Goal: Task Accomplishment & Management: Use online tool/utility

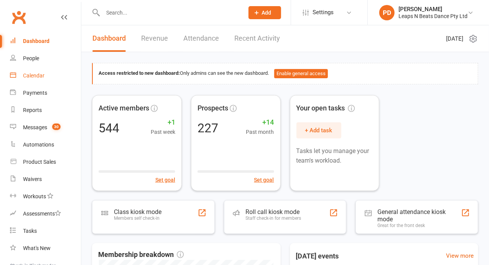
click at [28, 75] on div "Calendar" at bounding box center [33, 75] width 21 height 6
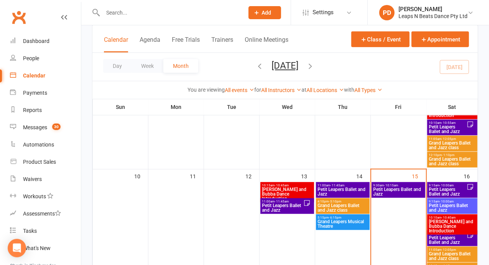
scroll to position [221, 0]
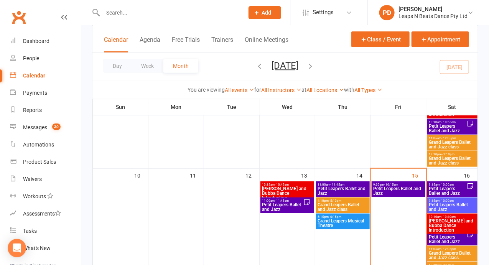
click at [396, 194] on span "Petit Leapers Ballet and Jazz" at bounding box center [398, 190] width 51 height 9
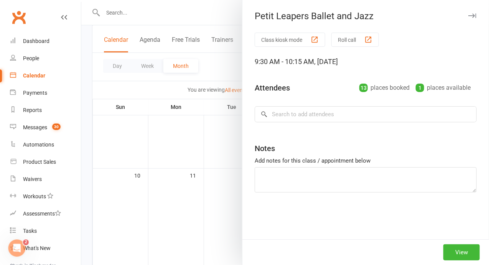
scroll to position [0, 0]
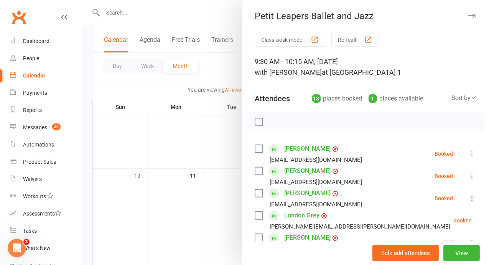
click at [468, 202] on icon at bounding box center [472, 198] width 8 height 8
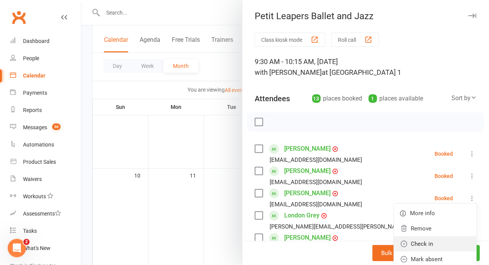
click at [413, 251] on link "Check in" at bounding box center [435, 243] width 82 height 15
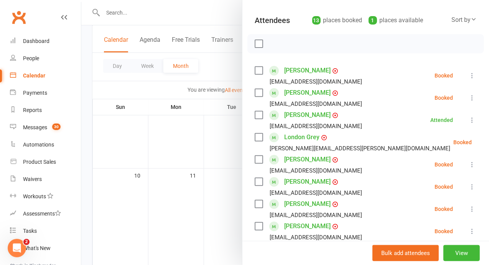
scroll to position [79, 0]
click at [468, 168] on icon at bounding box center [472, 164] width 8 height 8
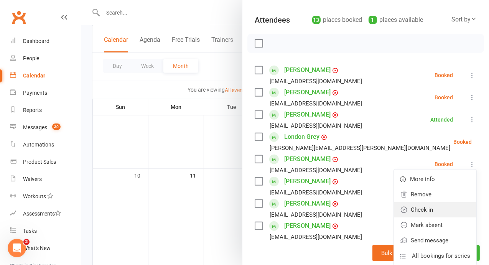
click at [423, 217] on link "Check in" at bounding box center [435, 209] width 82 height 15
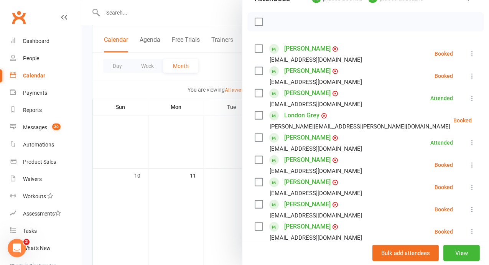
scroll to position [103, 0]
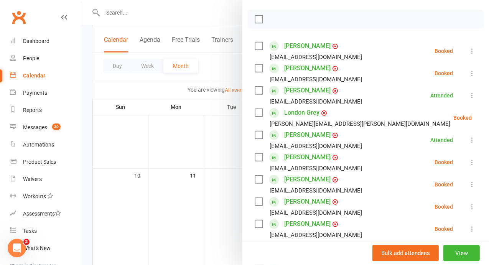
click at [468, 188] on icon at bounding box center [472, 185] width 8 height 8
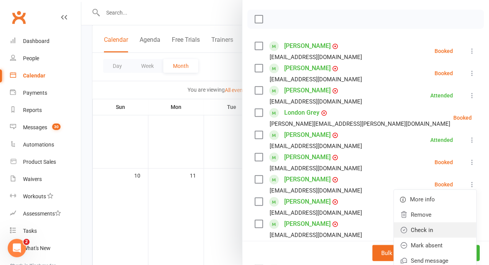
click at [438, 238] on link "Check in" at bounding box center [435, 229] width 82 height 15
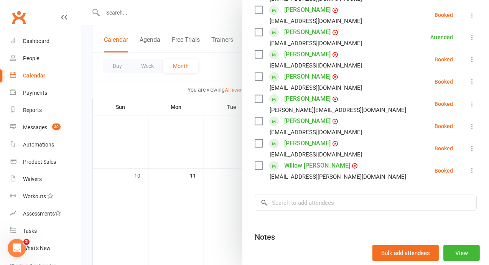
scroll to position [253, 0]
